Goal: Navigation & Orientation: Find specific page/section

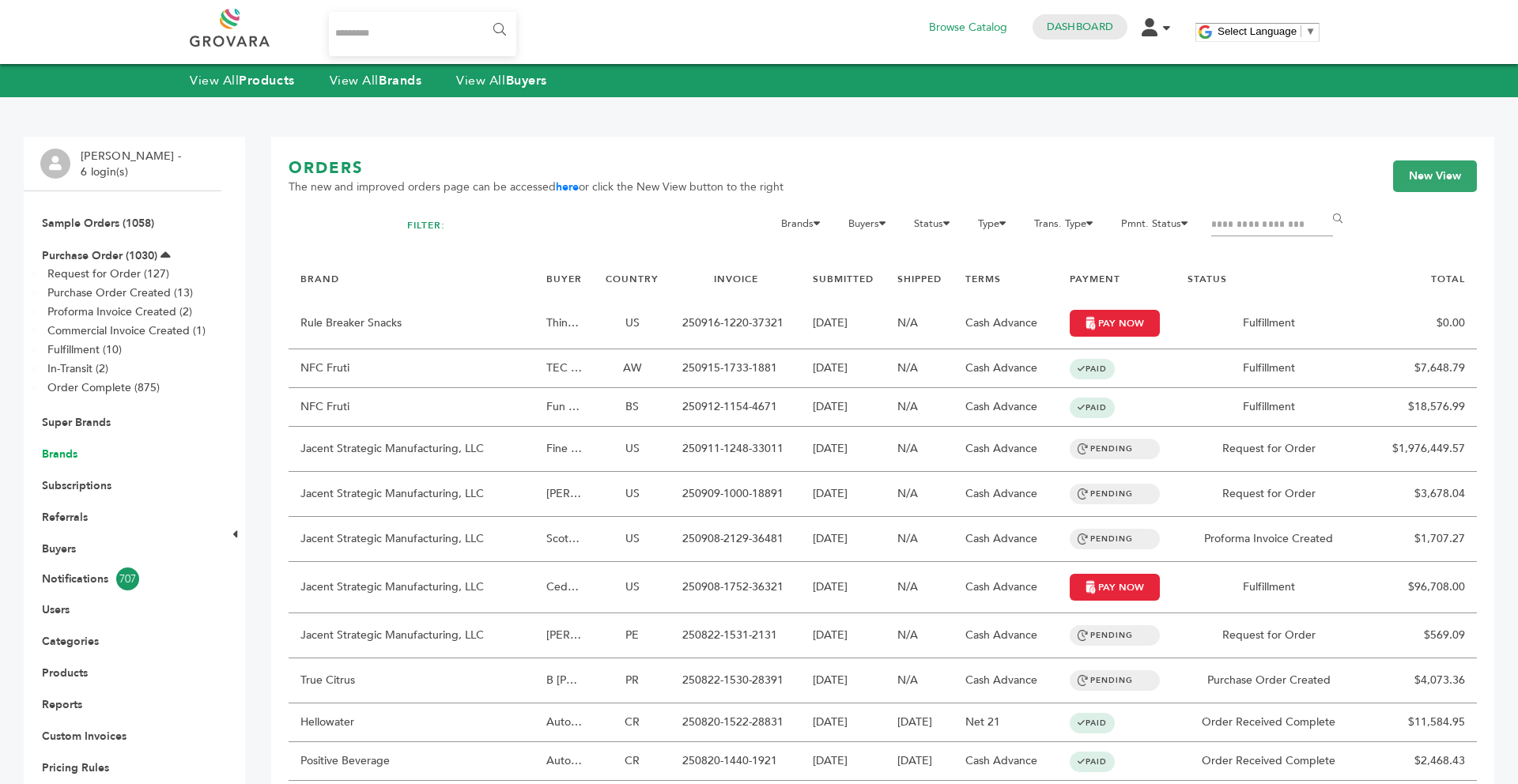
click at [44, 461] on link "Brands" at bounding box center [59, 453] width 35 height 15
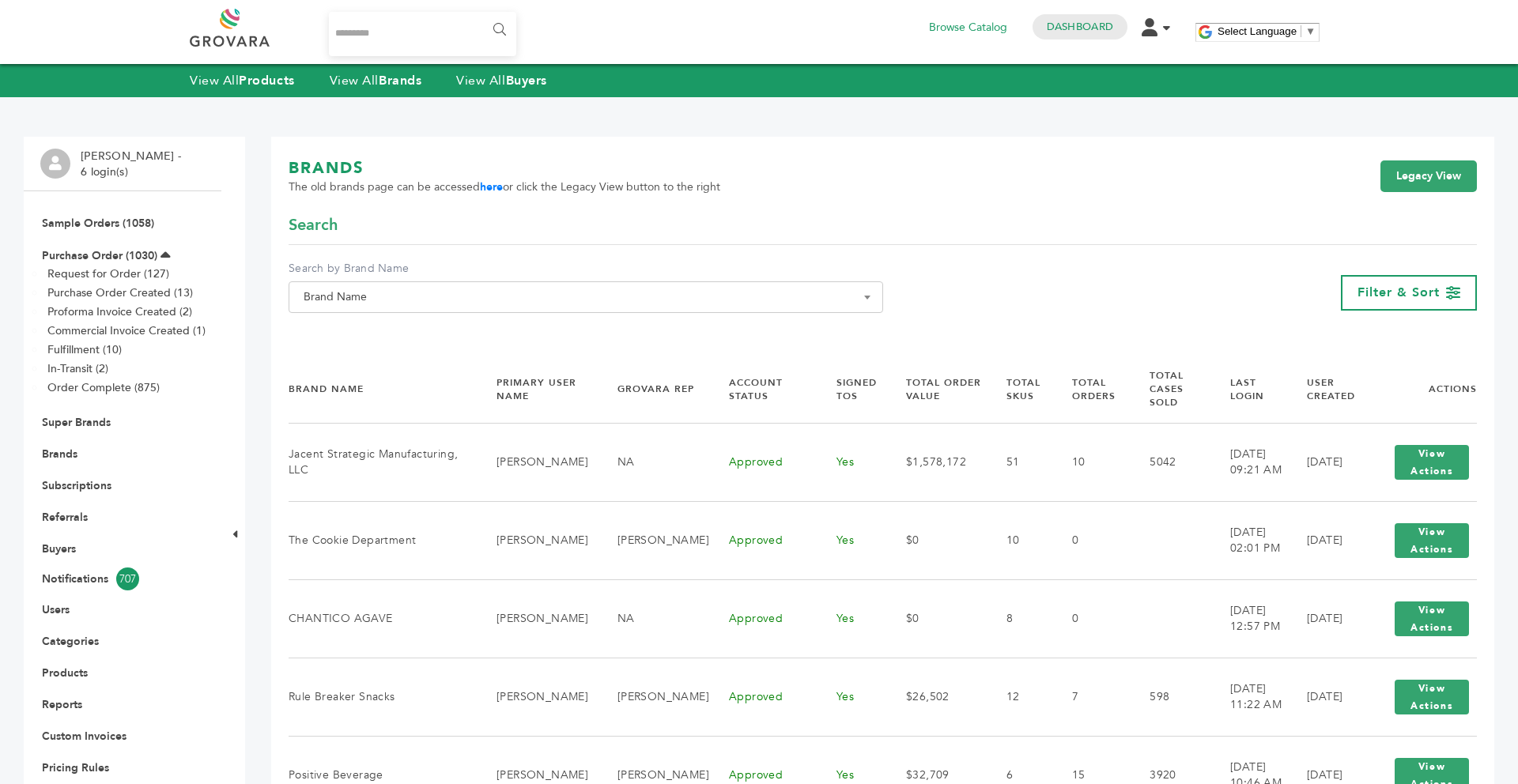
click at [427, 303] on span "Brand Name" at bounding box center [586, 297] width 577 height 22
click at [406, 321] on input "Search" at bounding box center [586, 326] width 587 height 20
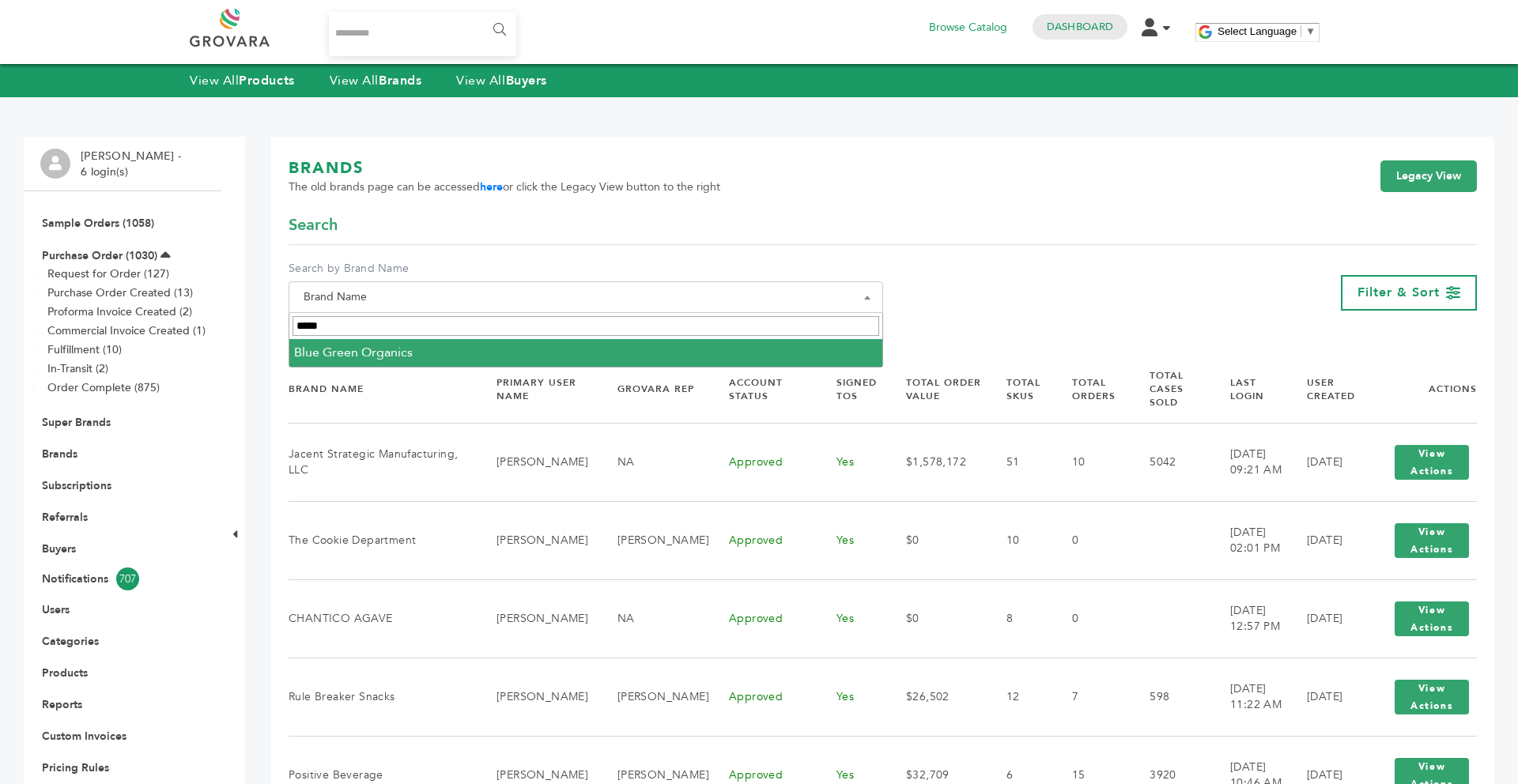
type input "****"
select select "**********"
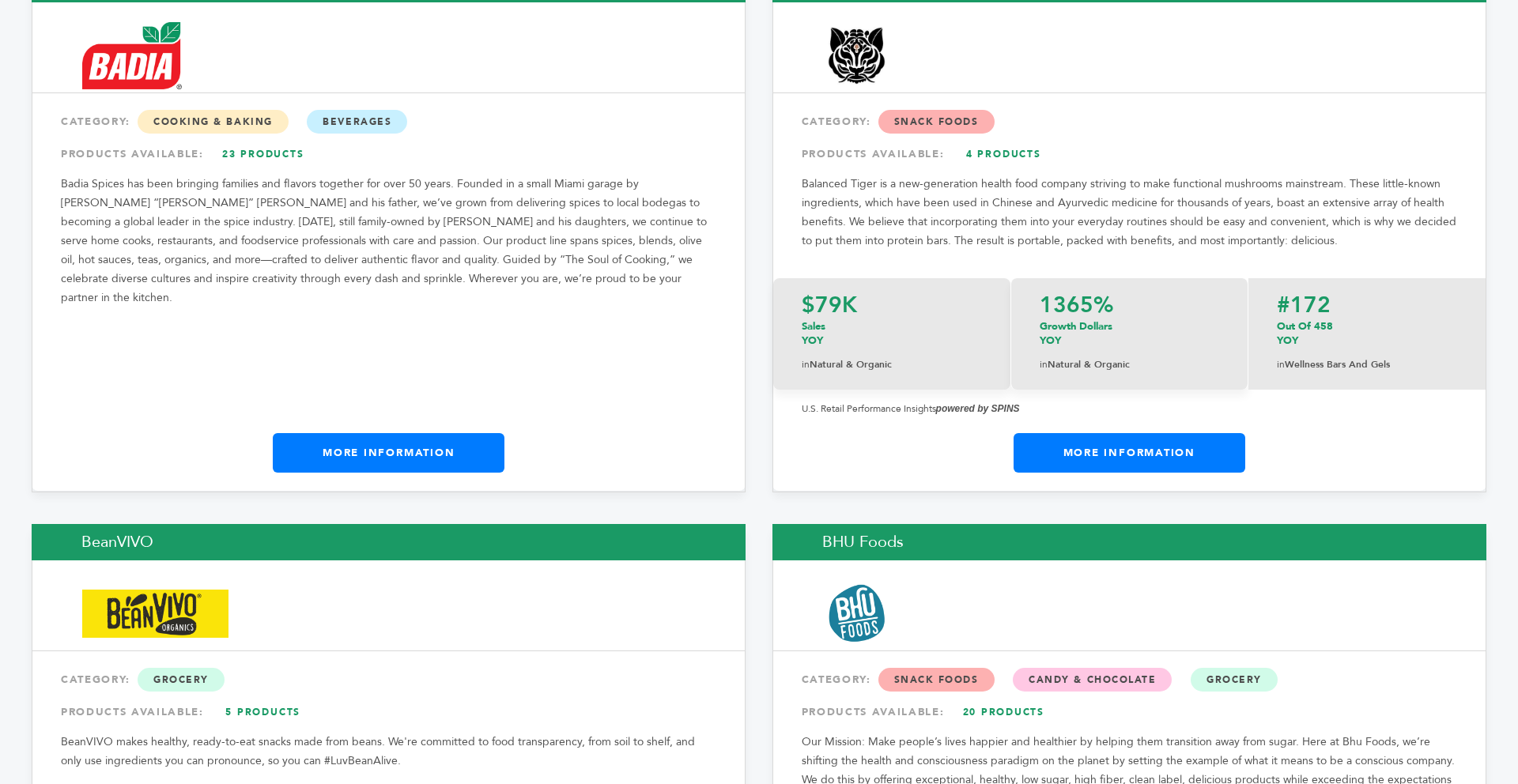
scroll to position [3762, 0]
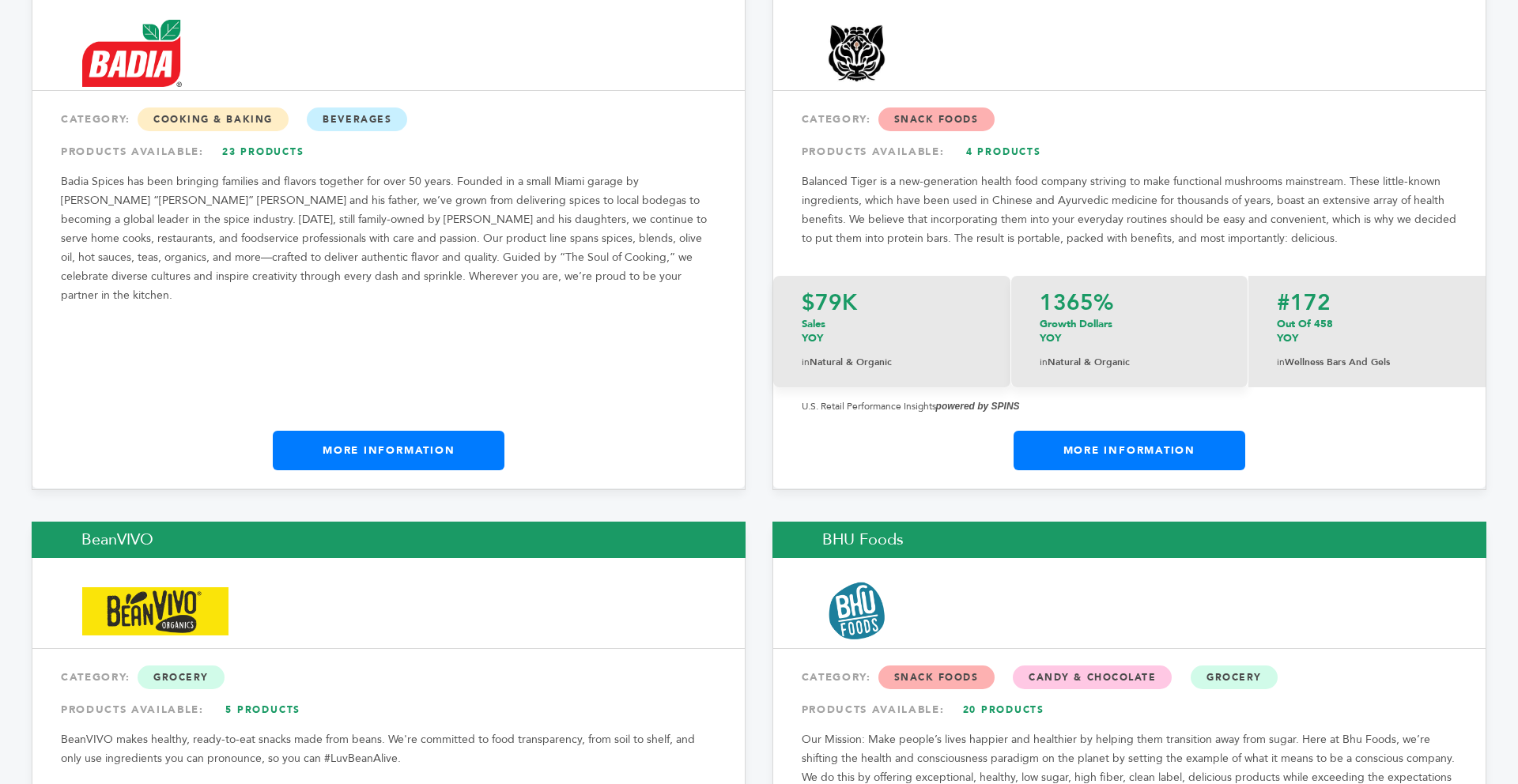
click at [391, 431] on link "More Information" at bounding box center [388, 450] width 231 height 40
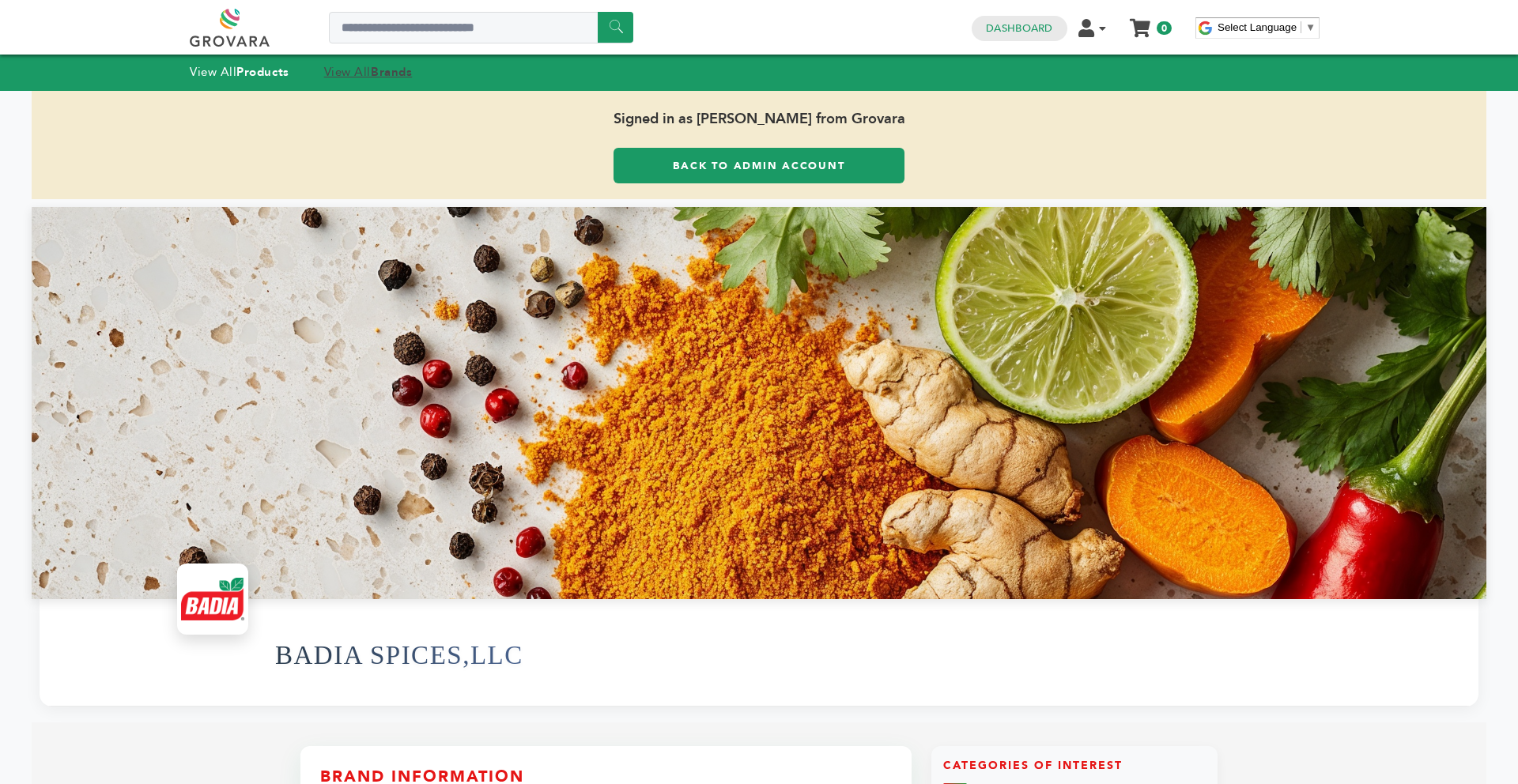
click at [395, 65] on strong "Brands" at bounding box center [391, 71] width 41 height 15
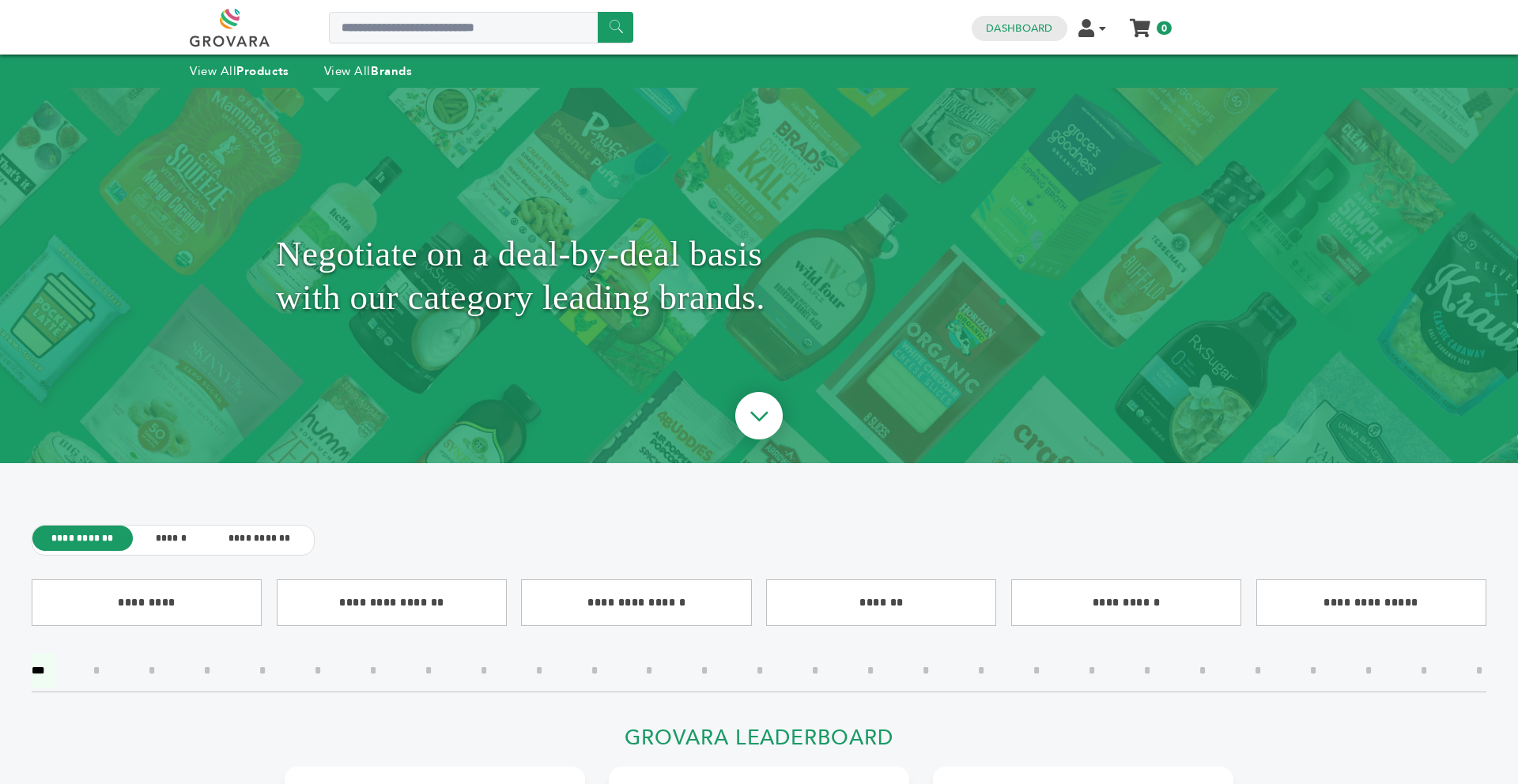
click at [737, 426] on img at bounding box center [759, 418] width 83 height 83
click at [761, 426] on img at bounding box center [759, 418] width 83 height 83
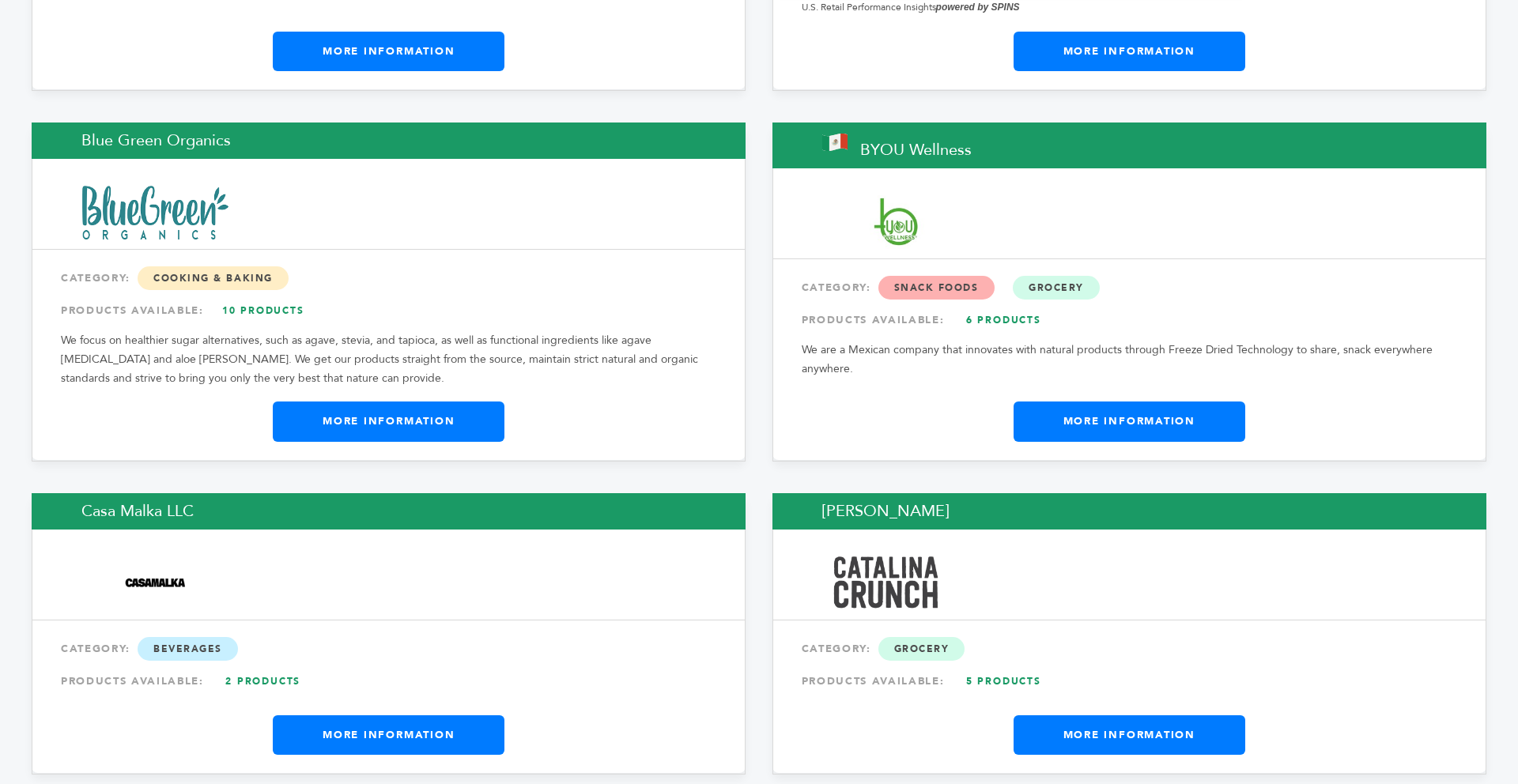
scroll to position [5247, 0]
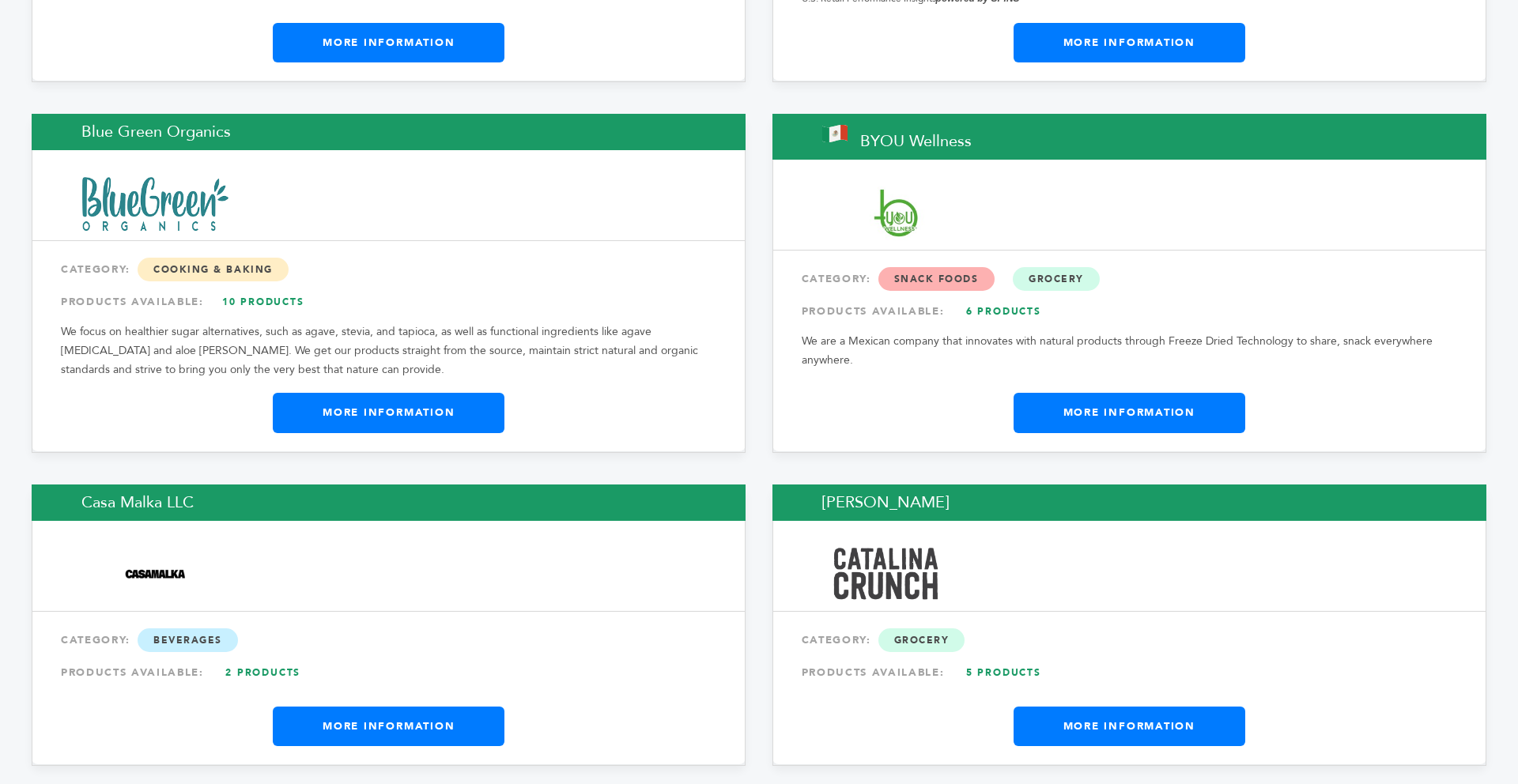
click at [356, 393] on link "More Information" at bounding box center [388, 413] width 231 height 40
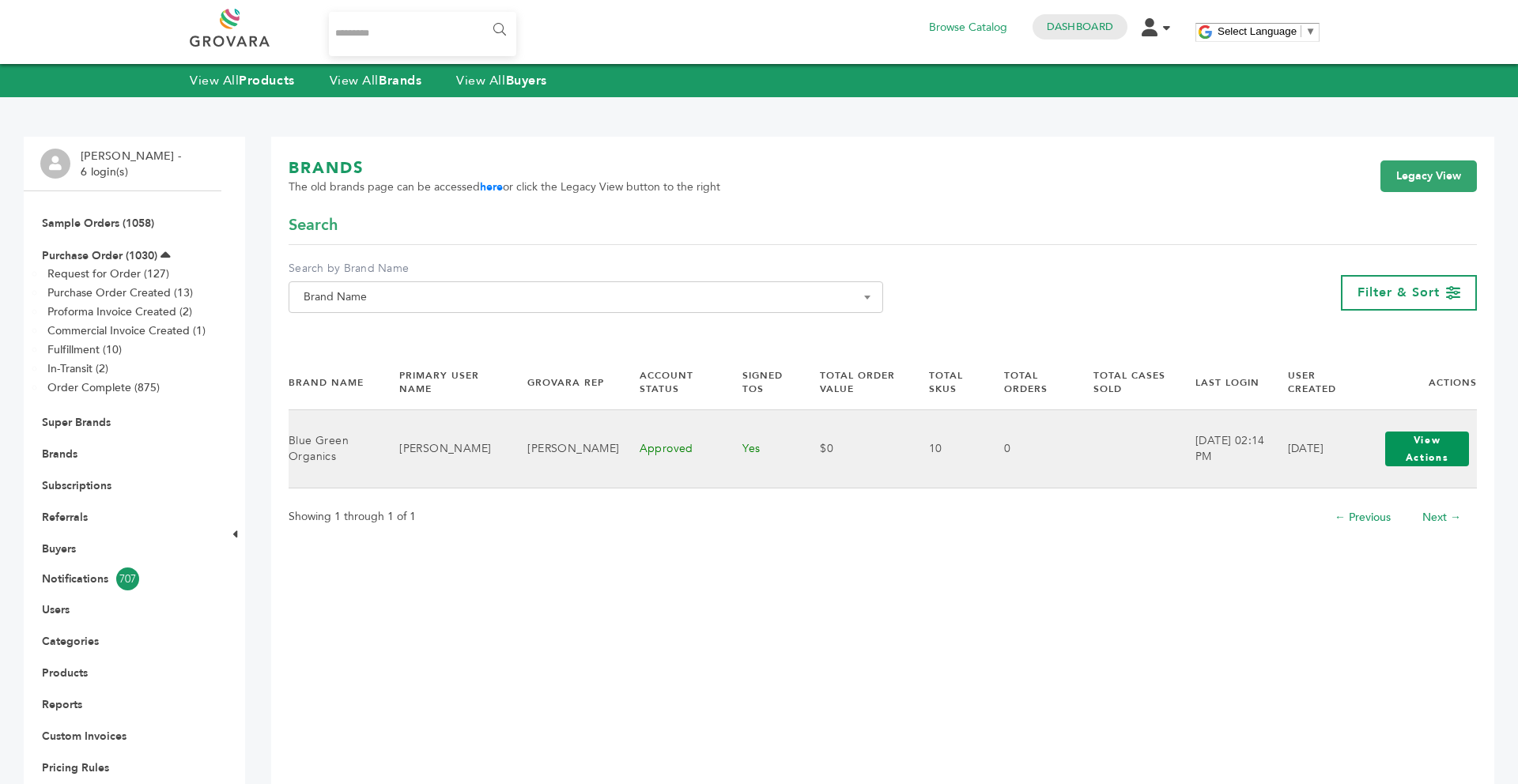
click at [1398, 445] on button "View Actions" at bounding box center [1427, 449] width 83 height 34
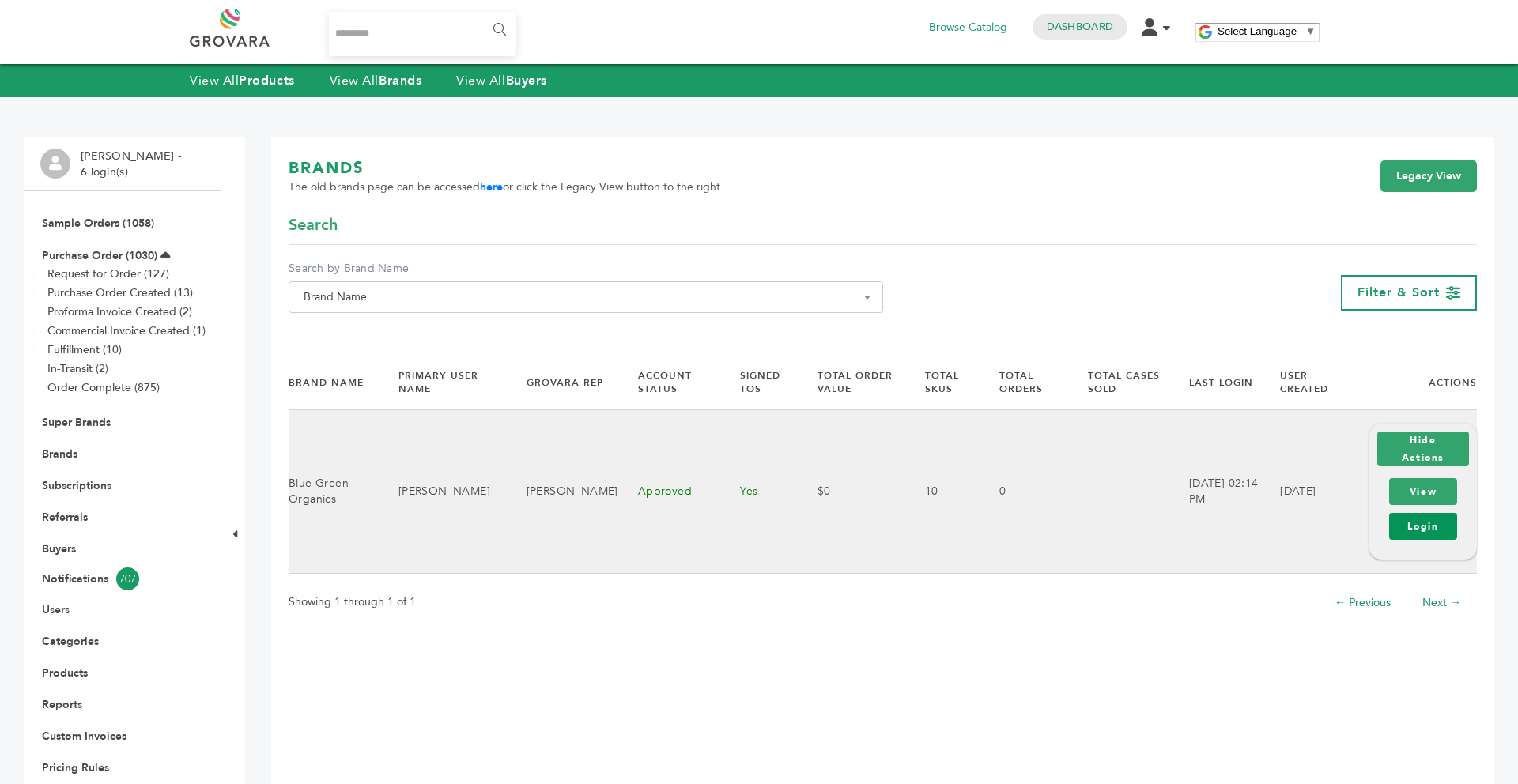
click at [1411, 524] on link "Login" at bounding box center [1423, 526] width 68 height 27
